Goal: Information Seeking & Learning: Learn about a topic

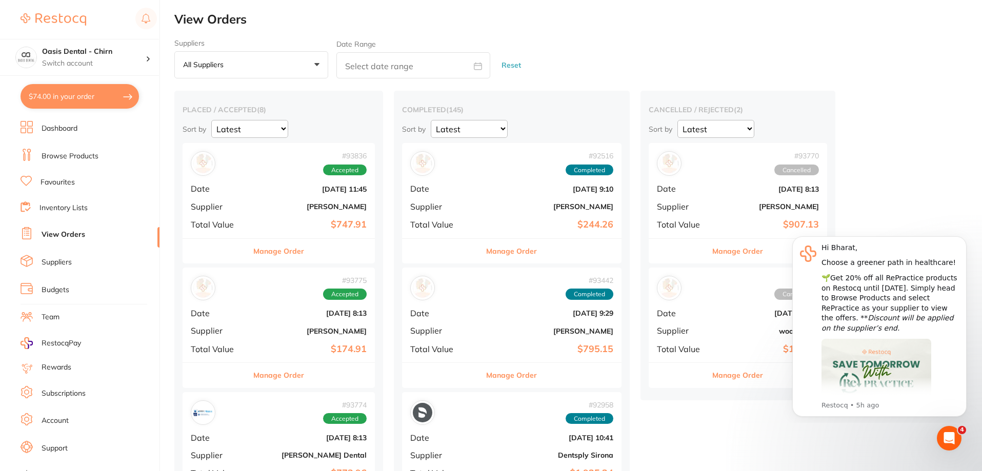
click at [73, 150] on li "Browse Products" at bounding box center [90, 156] width 139 height 15
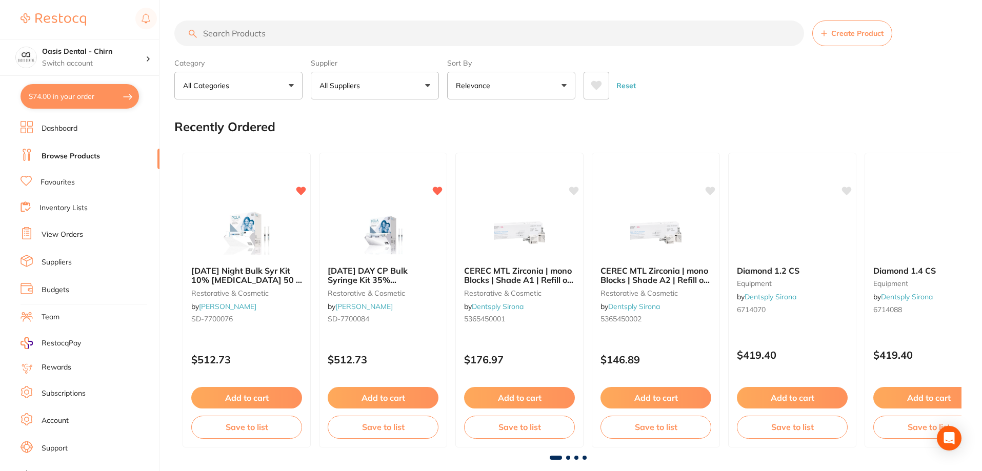
click at [275, 32] on input "search" at bounding box center [489, 34] width 630 height 26
type input "leaf guage"
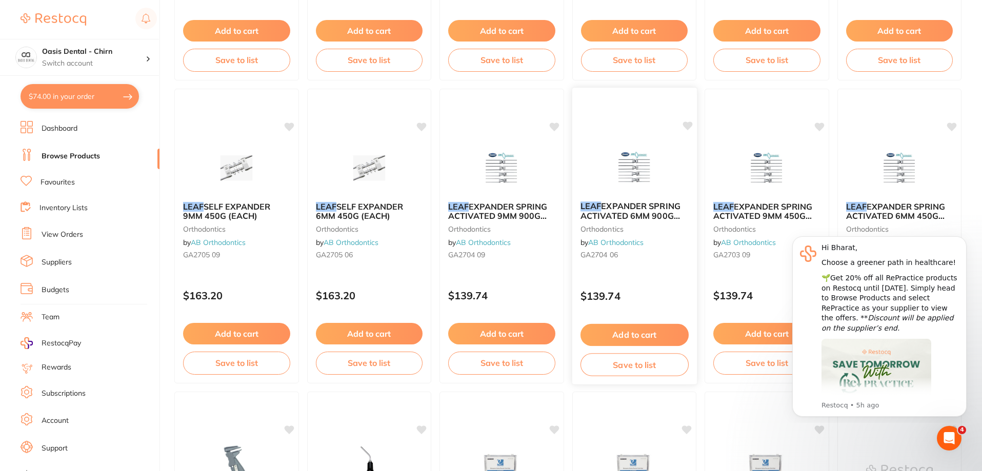
scroll to position [51, 0]
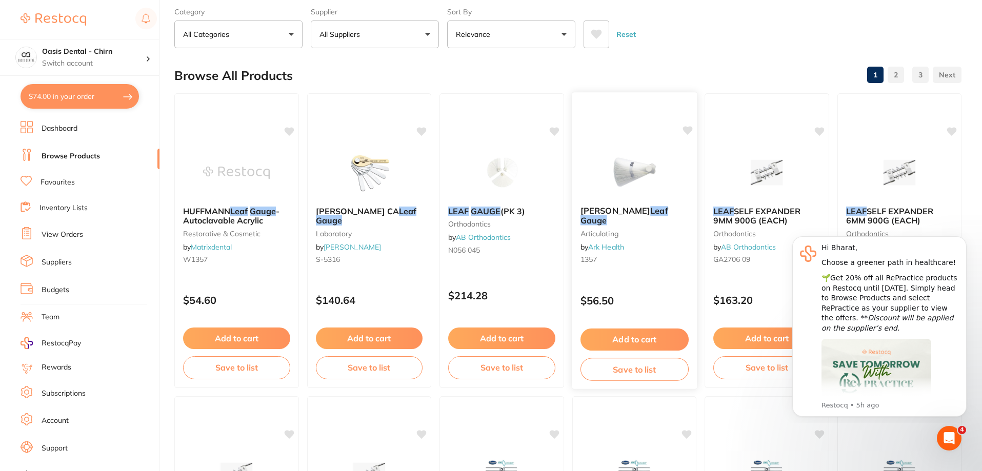
click at [633, 168] on img at bounding box center [634, 172] width 67 height 52
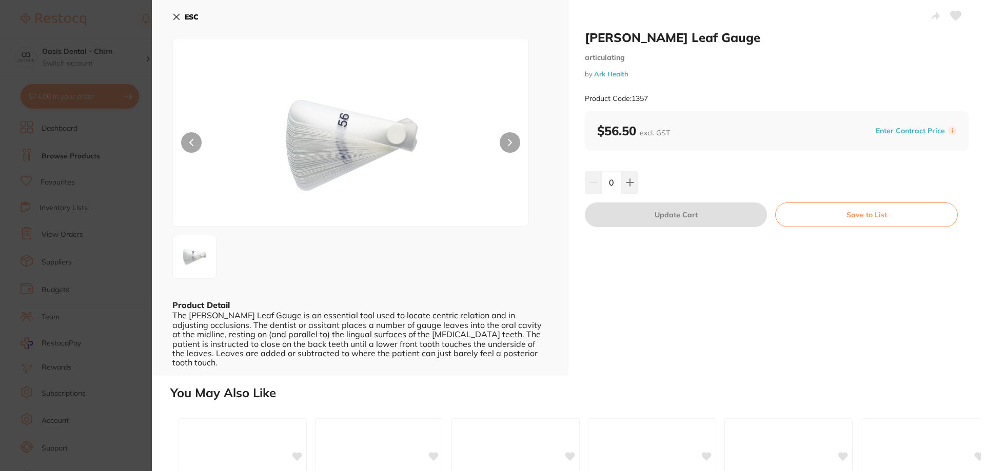
click at [174, 12] on button "ESC" at bounding box center [185, 16] width 26 height 17
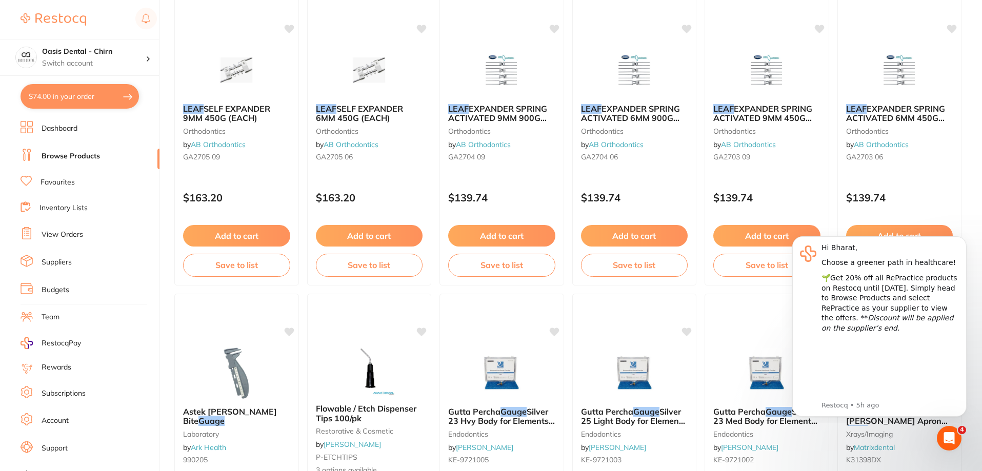
scroll to position [462, 0]
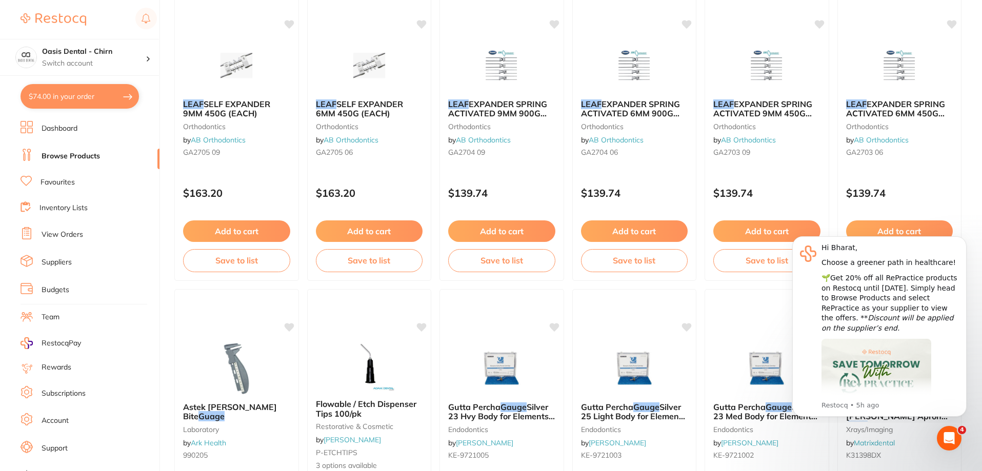
click at [964, 238] on icon "Dismiss notification" at bounding box center [964, 239] width 6 height 6
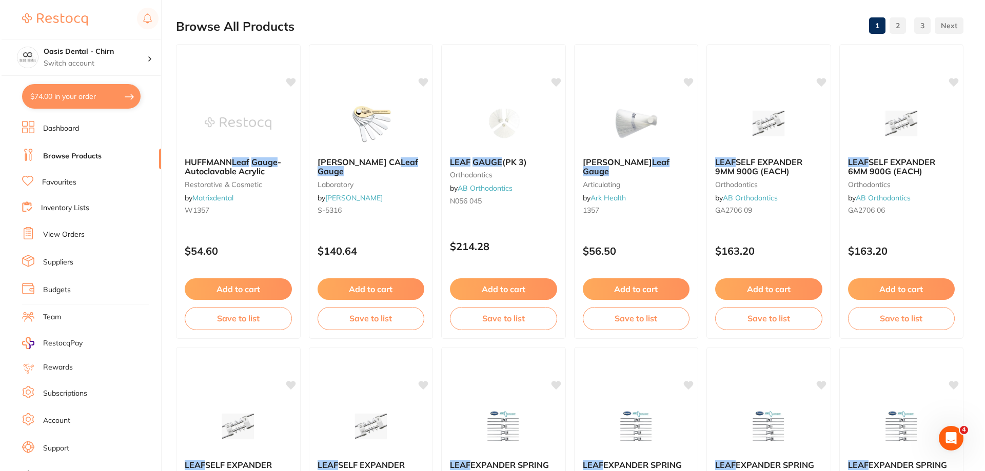
scroll to position [0, 0]
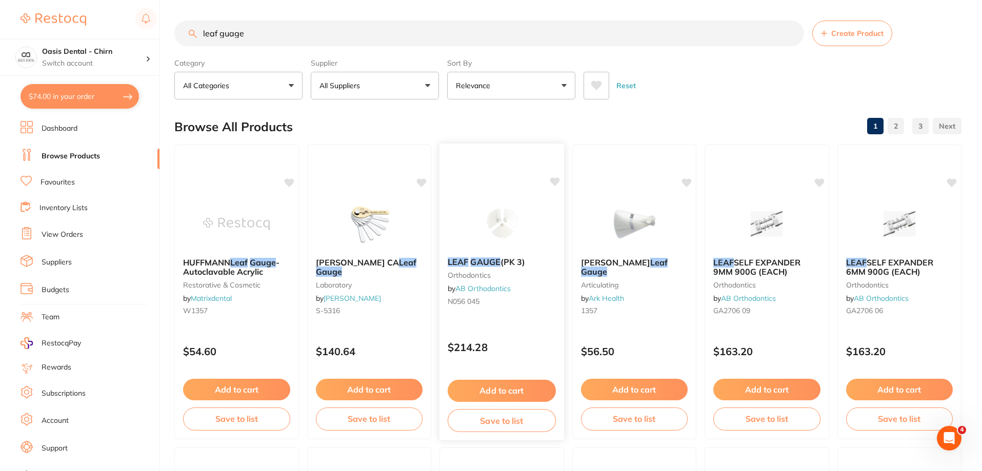
click at [517, 226] on img at bounding box center [501, 223] width 67 height 52
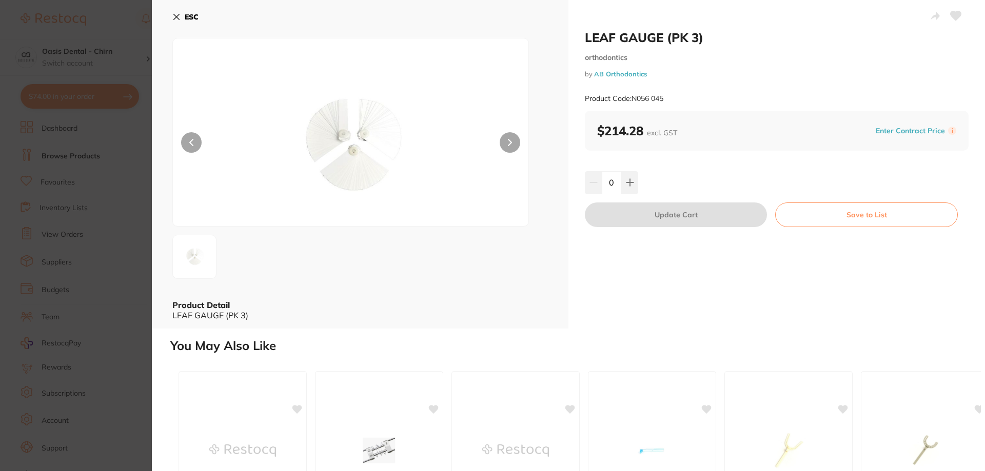
click at [178, 16] on icon at bounding box center [176, 17] width 8 height 8
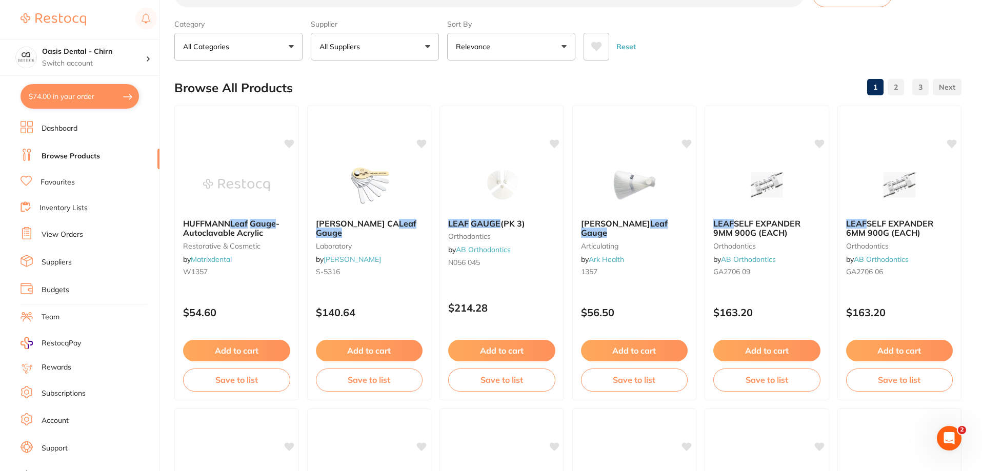
scroll to position [57, 0]
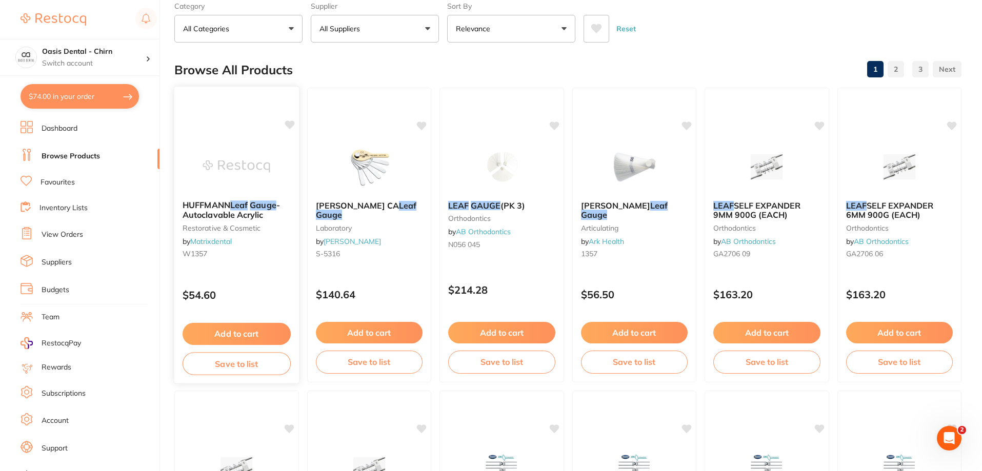
click at [221, 175] on img at bounding box center [236, 167] width 67 height 52
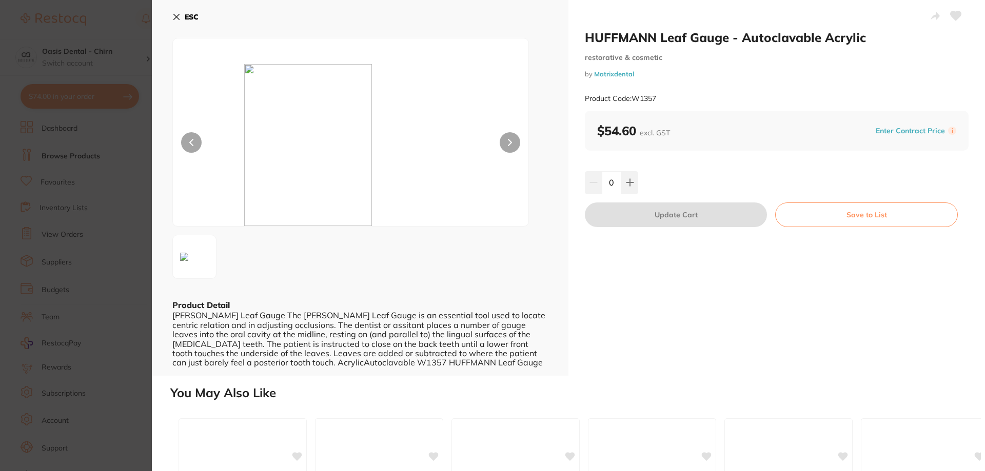
click at [176, 14] on icon at bounding box center [176, 17] width 8 height 8
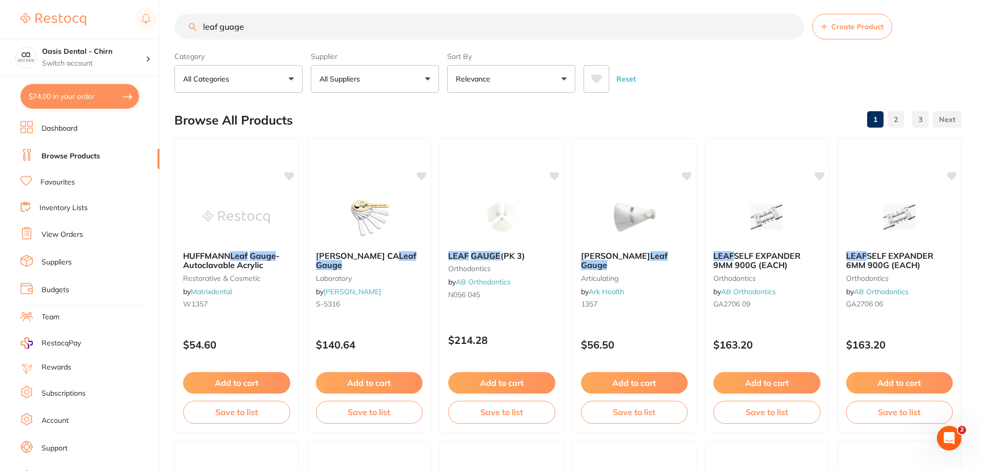
scroll to position [6, 0]
